Goal: Find contact information: Find contact information

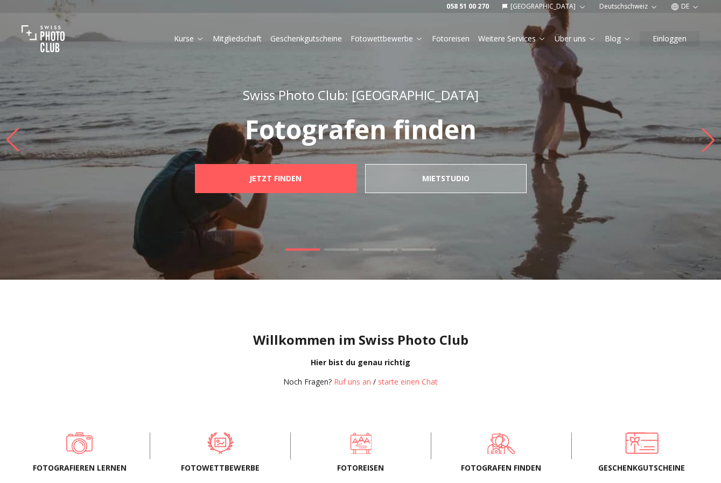
click at [690, 6] on button "DE" at bounding box center [684, 6] width 37 height 13
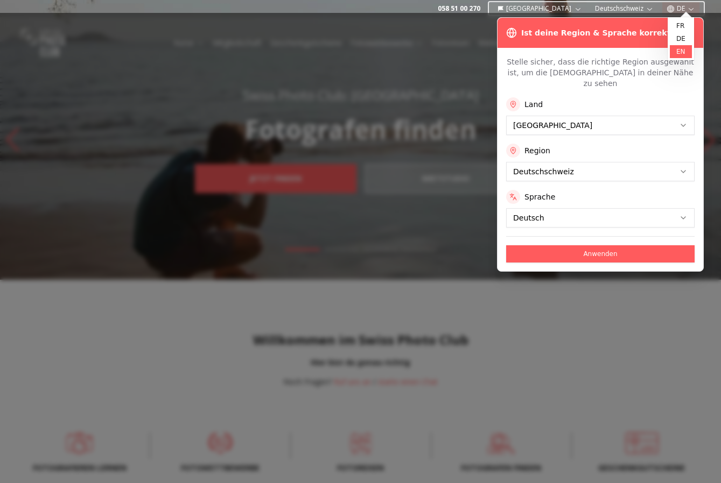
click at [689, 54] on link "en" at bounding box center [681, 51] width 22 height 13
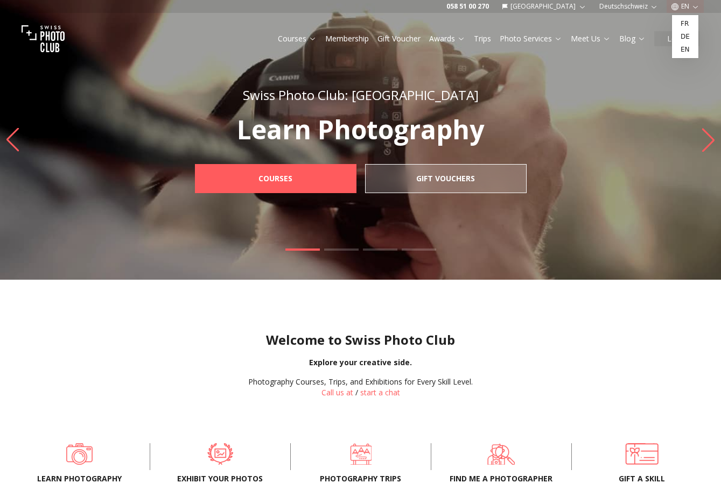
click at [599, 38] on link "Meet Us" at bounding box center [591, 38] width 40 height 11
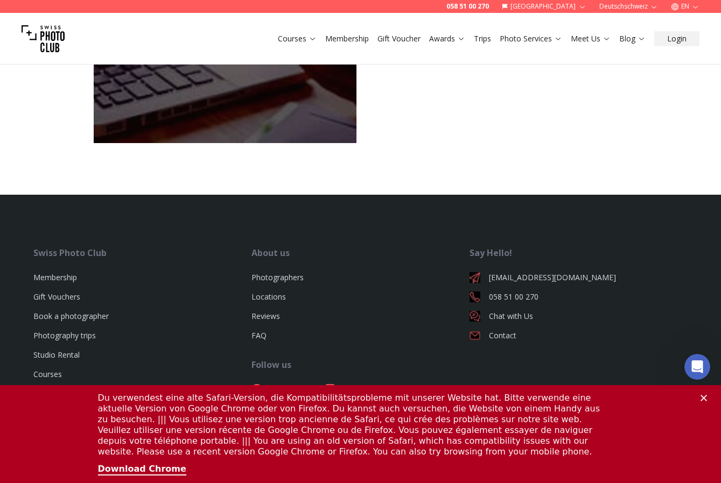
scroll to position [873, 0]
click at [703, 398] on polygon "Close" at bounding box center [703, 398] width 6 height 6
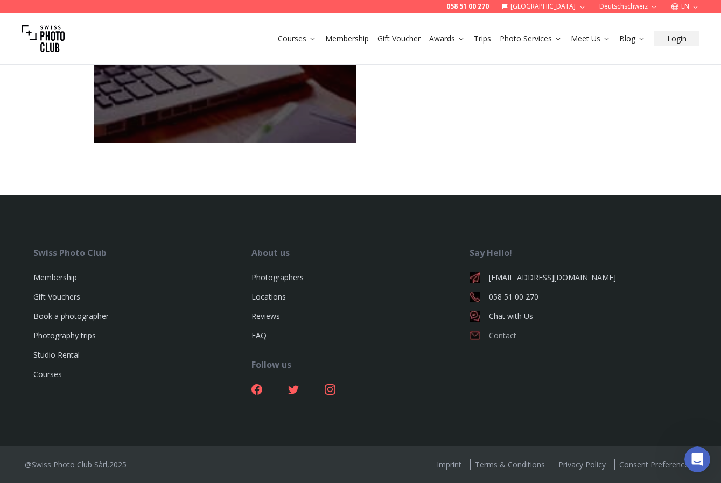
click at [510, 336] on link "Contact" at bounding box center [578, 336] width 218 height 11
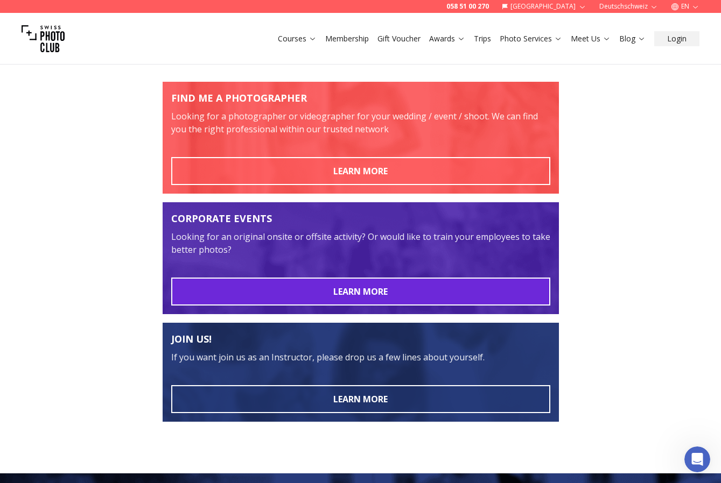
scroll to position [522, 0]
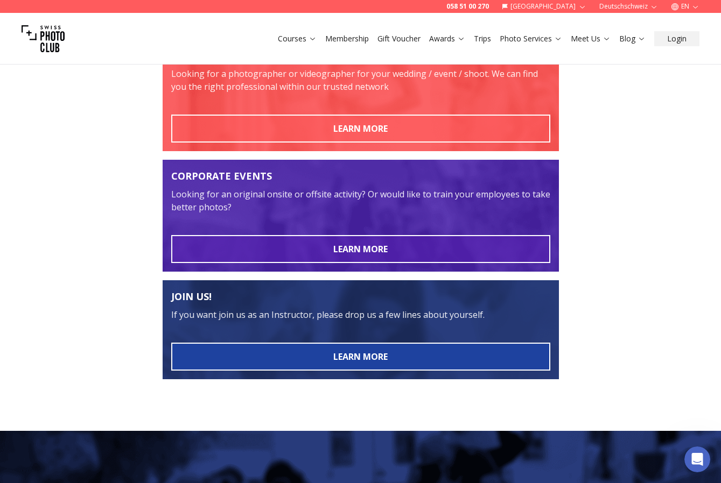
click at [444, 358] on button "LEARN MORE" at bounding box center [360, 357] width 379 height 28
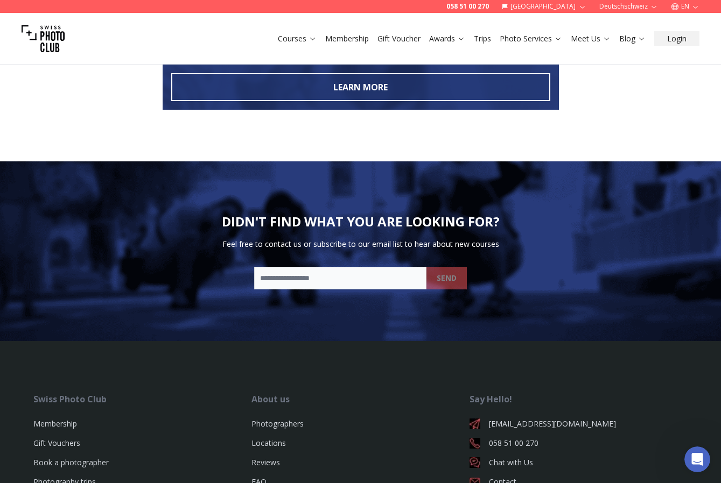
scroll to position [902, 0]
